Goal: Find specific page/section

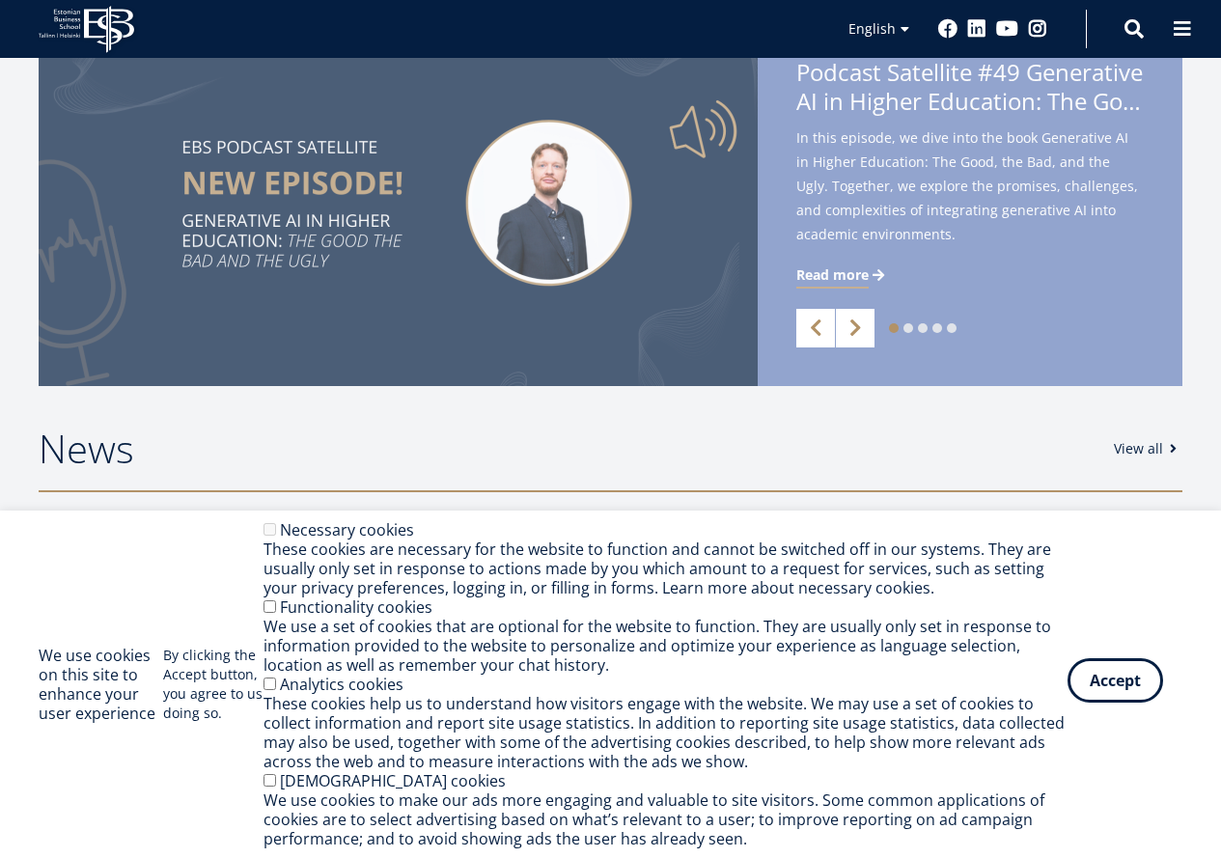
click at [1123, 687] on button "Accept" at bounding box center [1115, 680] width 96 height 44
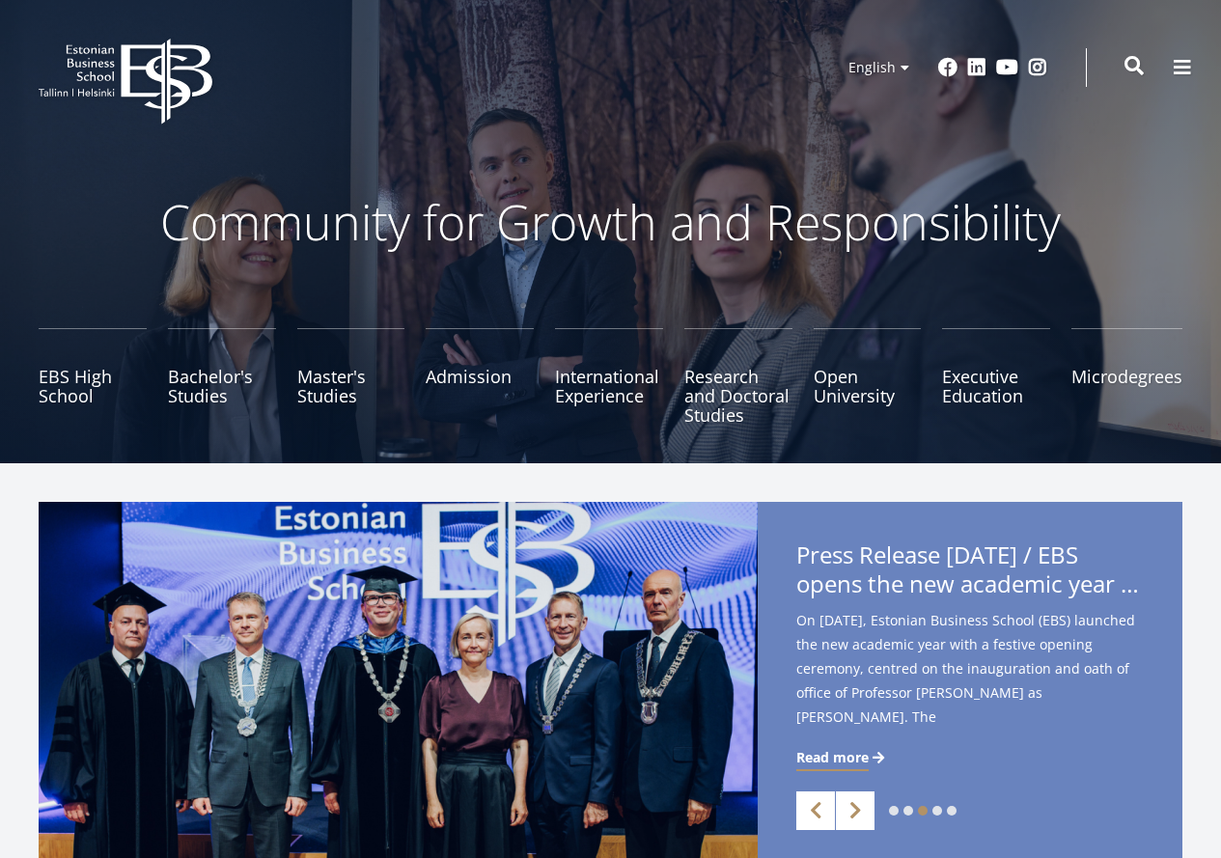
click at [1131, 58] on span at bounding box center [1133, 65] width 19 height 19
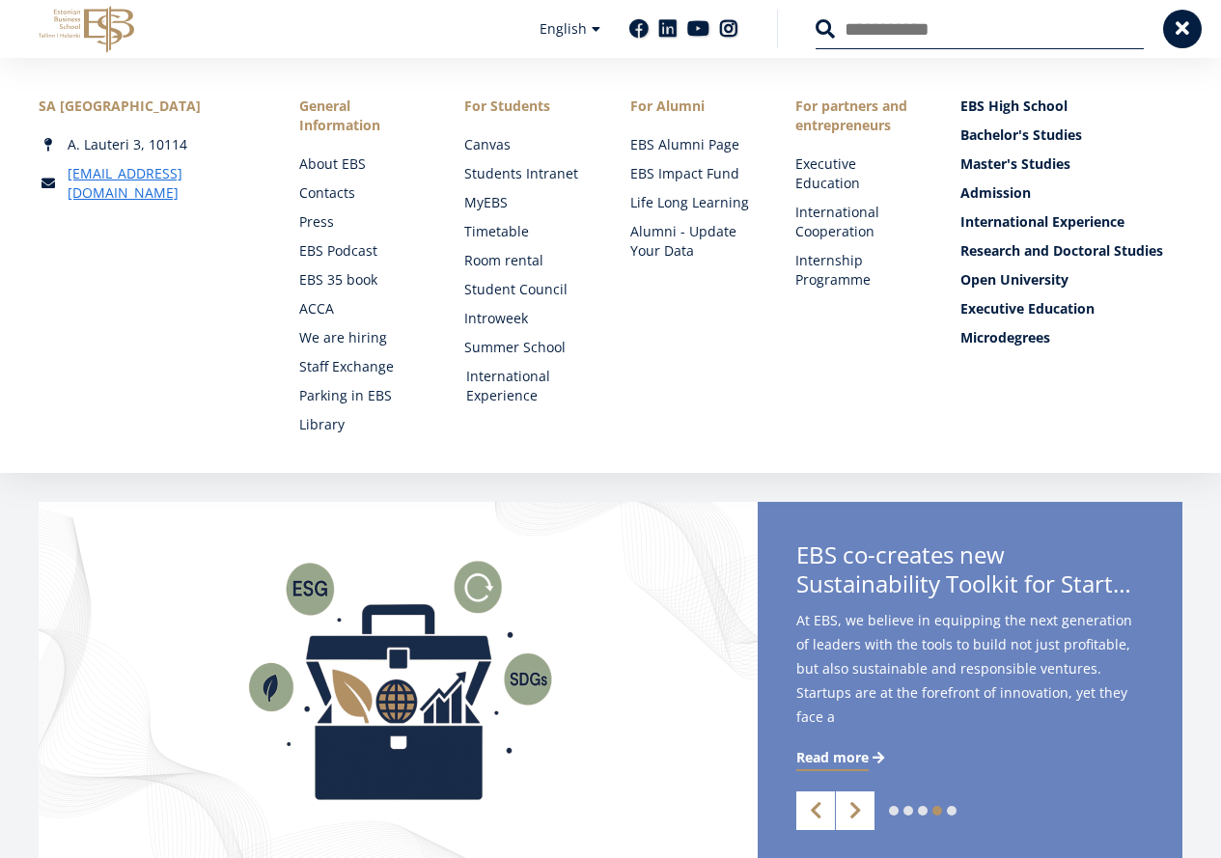
click at [505, 386] on link "International Experience" at bounding box center [529, 386] width 126 height 39
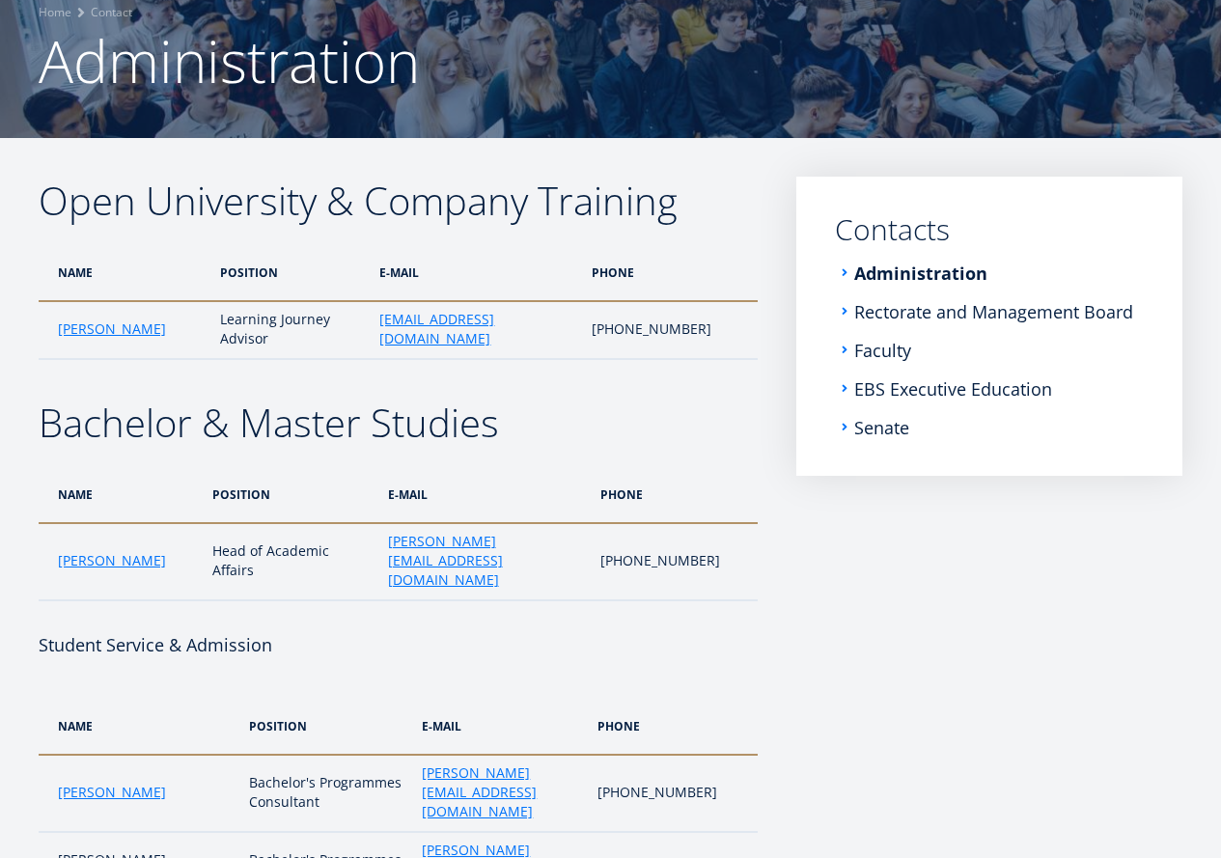
scroll to position [157, 0]
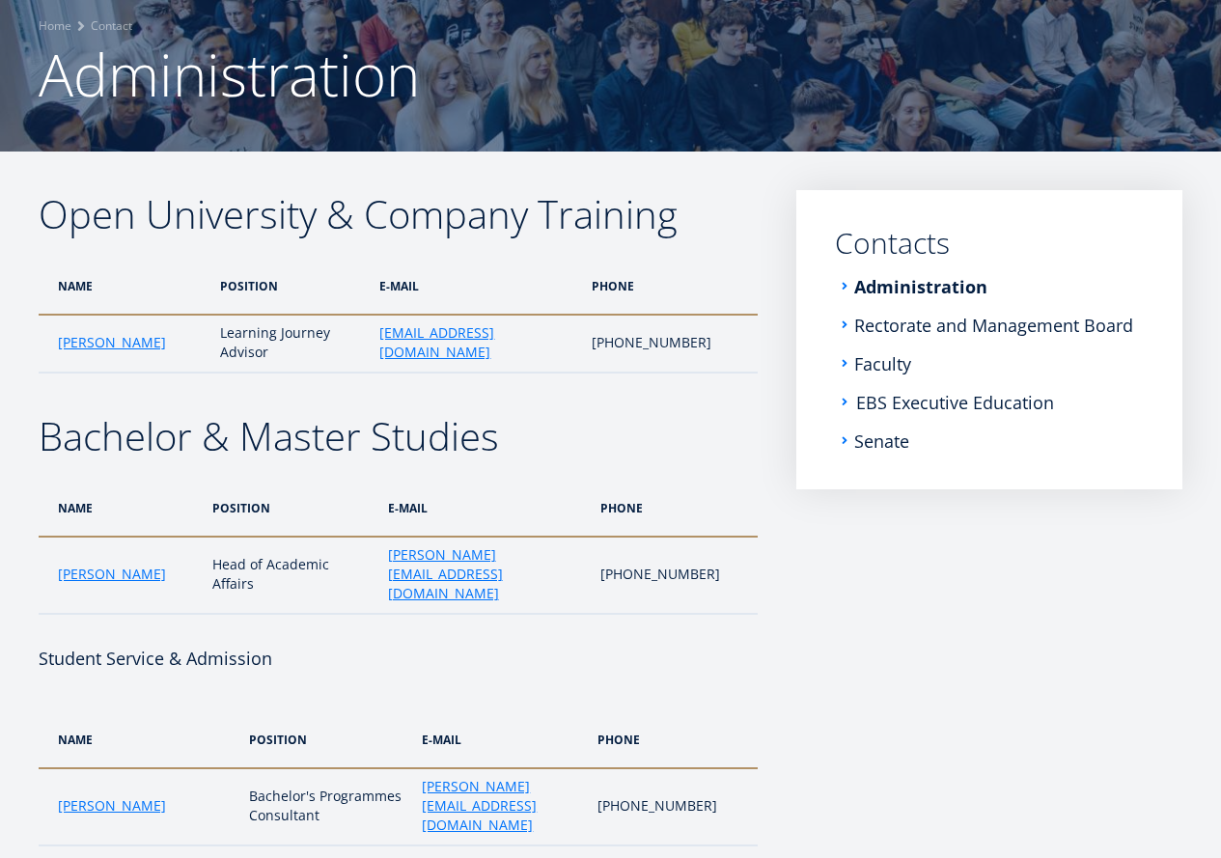
click at [967, 402] on link "EBS Executive Education" at bounding box center [955, 402] width 198 height 19
